Goal: Communication & Community: Participate in discussion

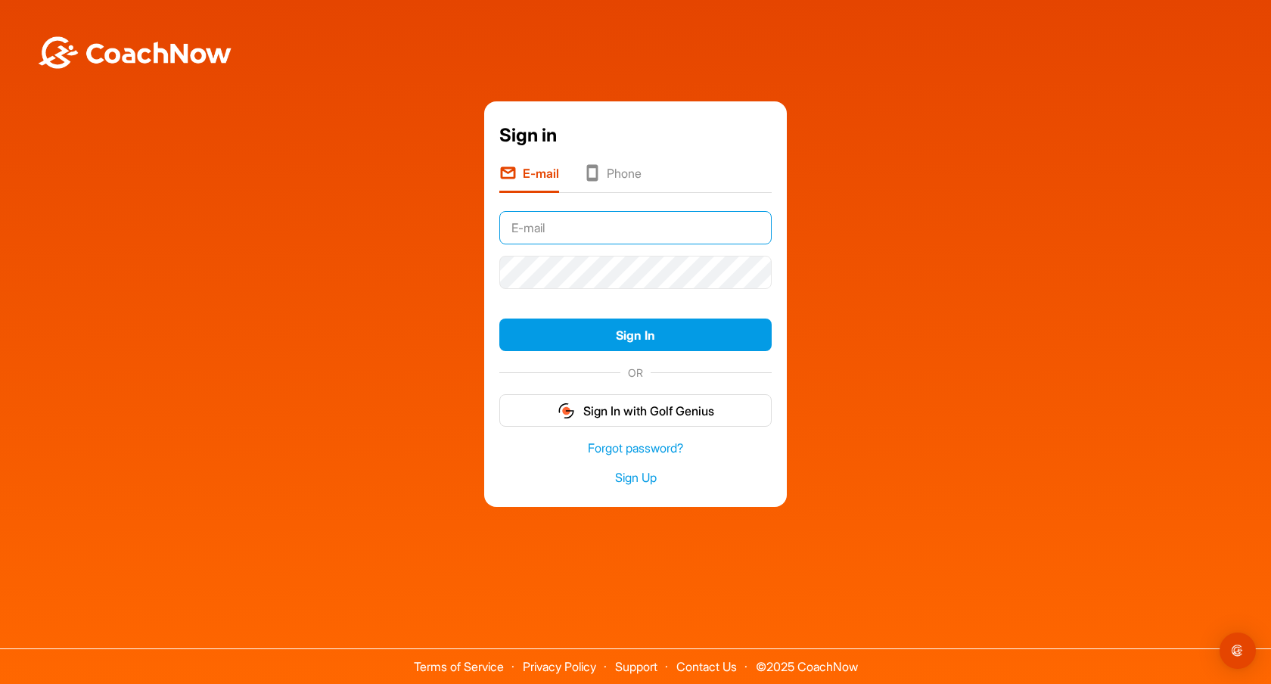
type input "[EMAIL_ADDRESS][PERSON_NAME][DOMAIN_NAME]"
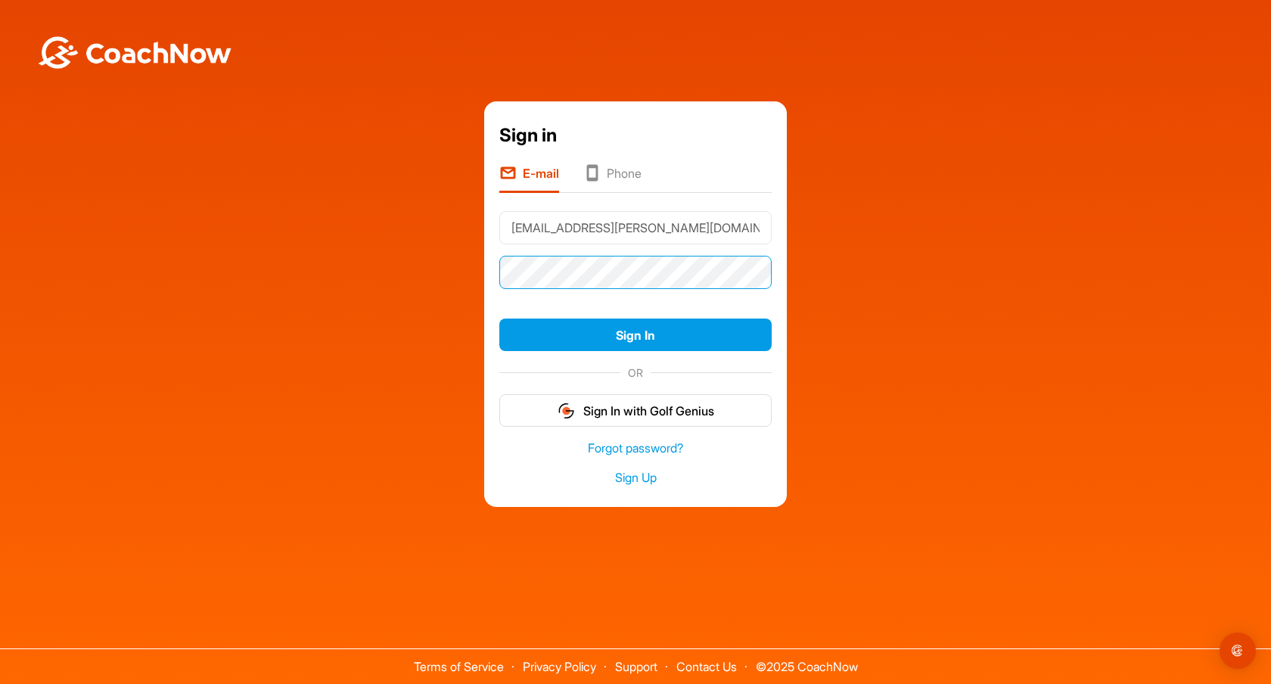
click at [635, 334] on button "Sign In" at bounding box center [635, 335] width 272 height 33
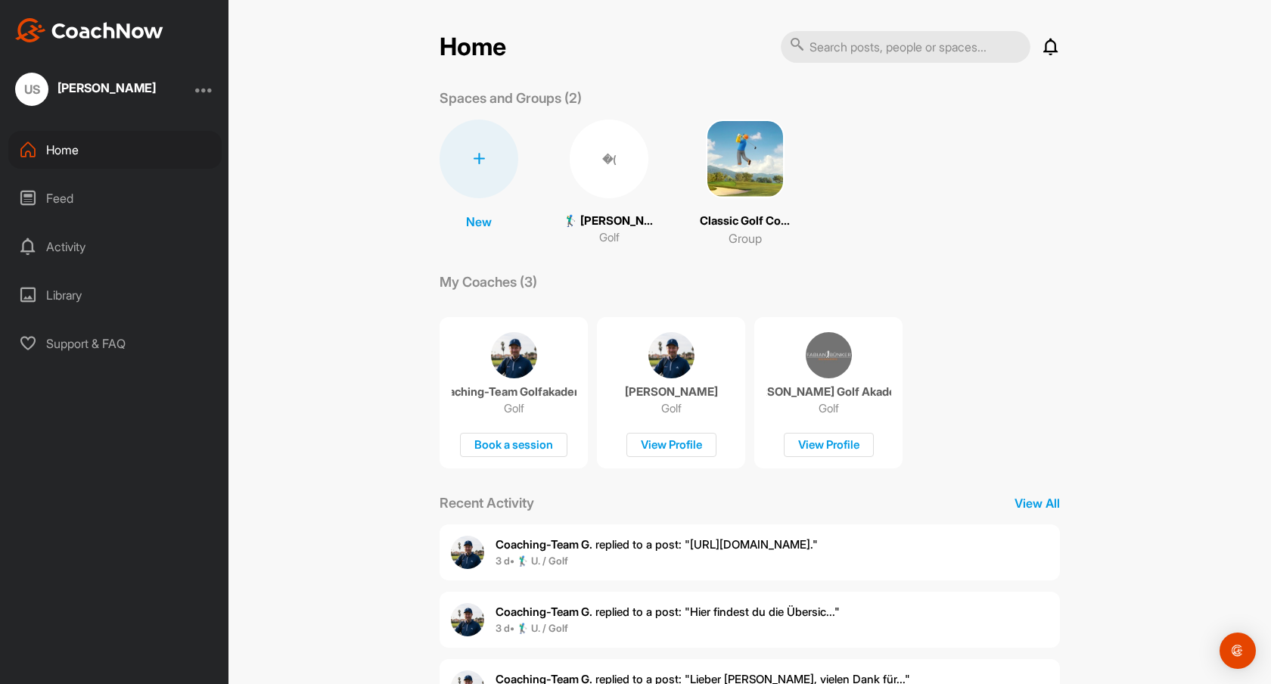
click at [612, 210] on div "�( 🏌‍♂ [PERSON_NAME] (35.7) Golf" at bounding box center [609, 183] width 91 height 127
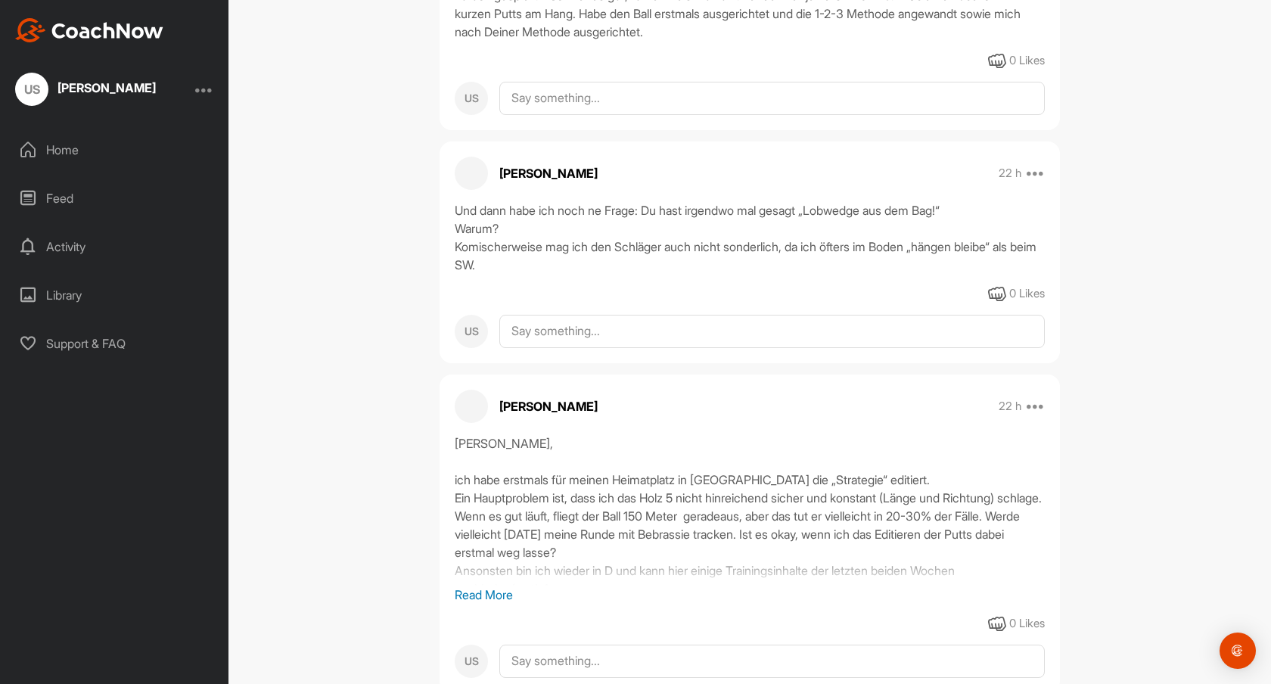
scroll to position [818, 0]
click at [63, 241] on div "Activity" at bounding box center [114, 247] width 213 height 38
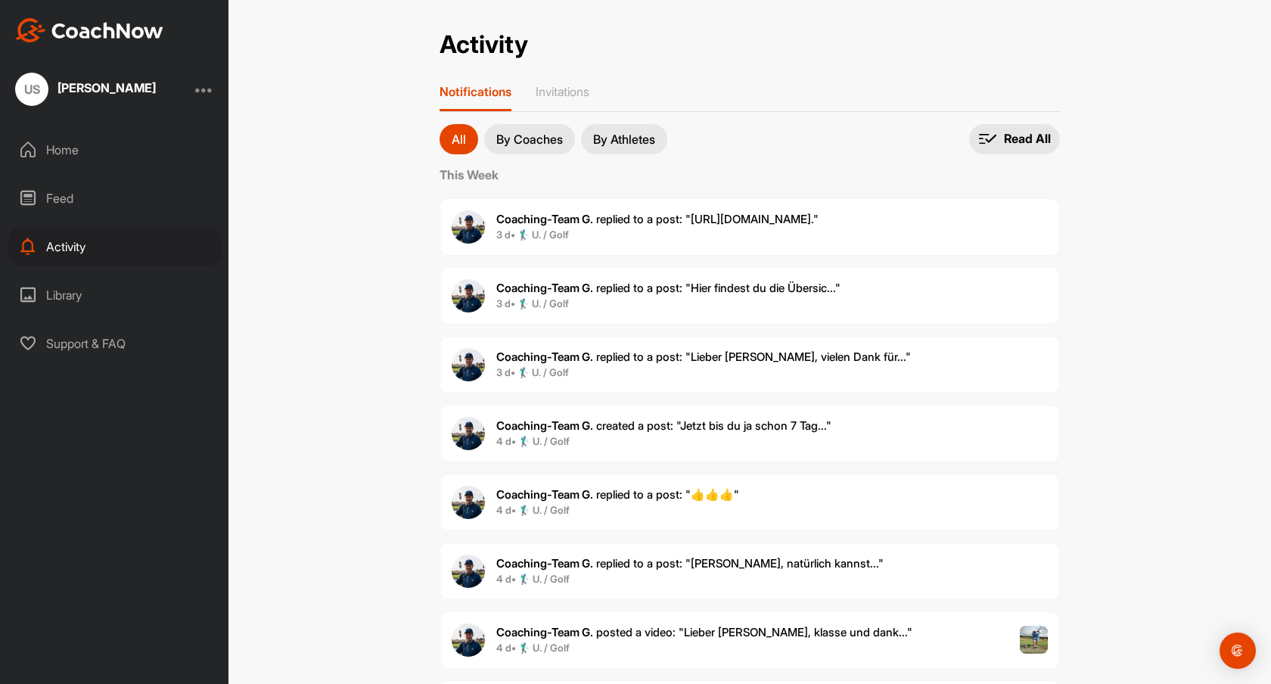
click at [544, 215] on b "Coaching-Team G." at bounding box center [544, 219] width 97 height 14
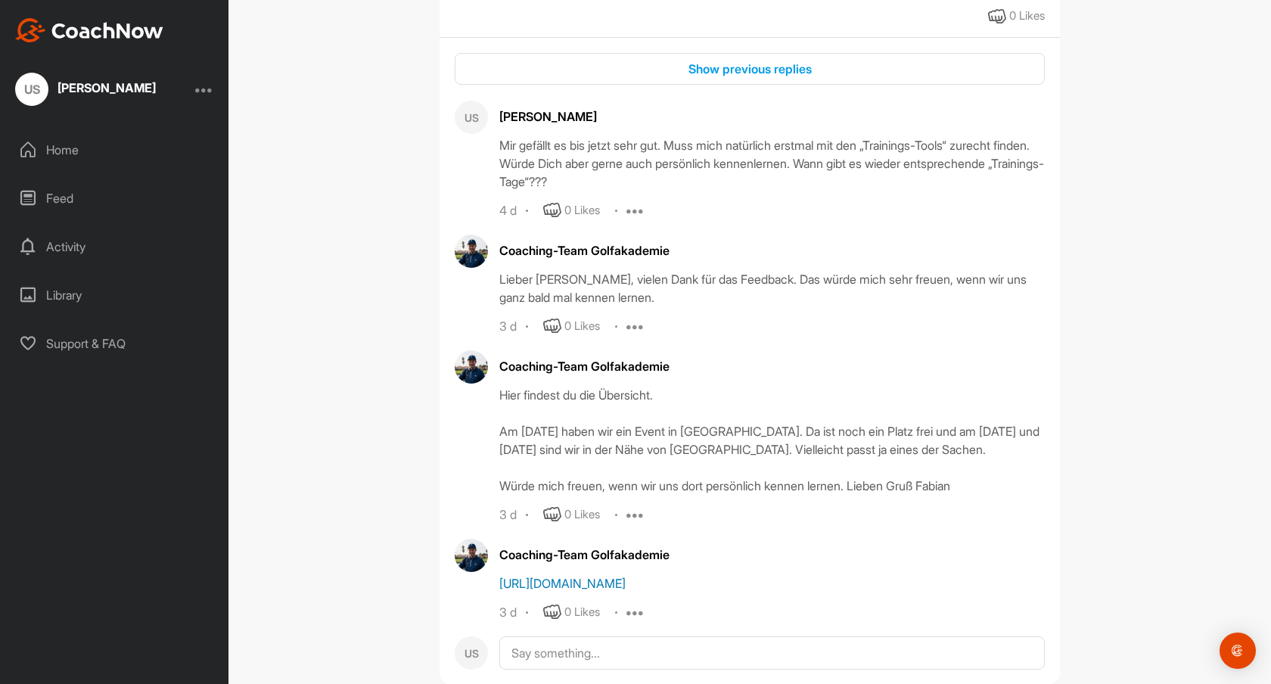
click at [591, 576] on link "[URL][DOMAIN_NAME]" at bounding box center [562, 583] width 126 height 15
click at [63, 195] on div "Feed" at bounding box center [114, 198] width 213 height 38
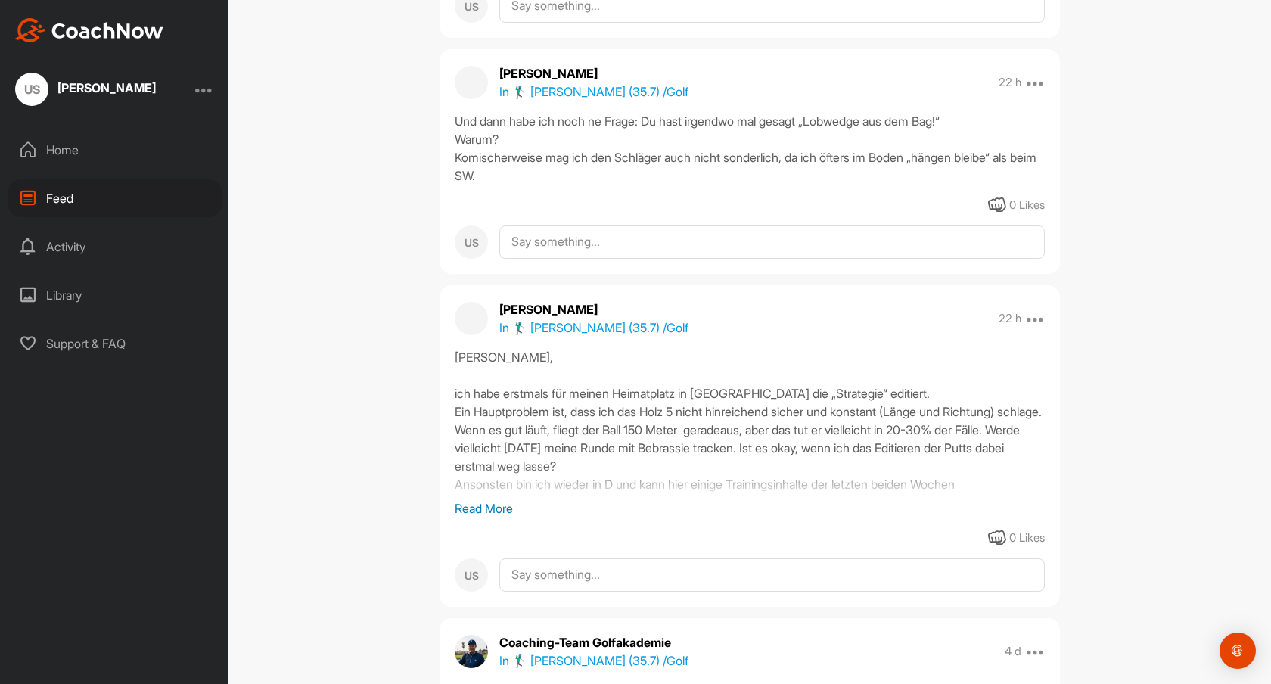
scroll to position [382, 0]
